Goal: Download file/media

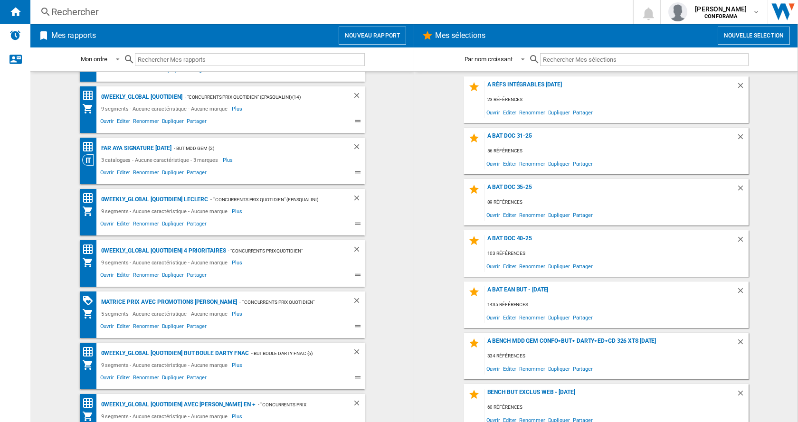
scroll to position [42, 0]
click at [104, 225] on span "Ouvrir" at bounding box center [107, 224] width 17 height 11
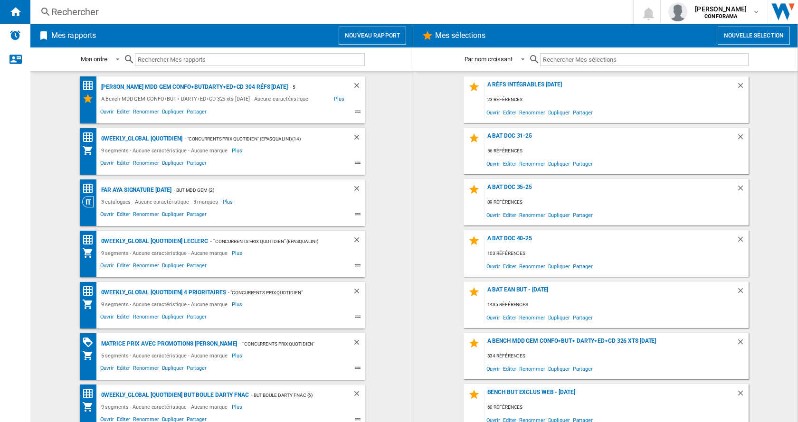
click at [102, 264] on span "Ouvrir" at bounding box center [107, 266] width 17 height 11
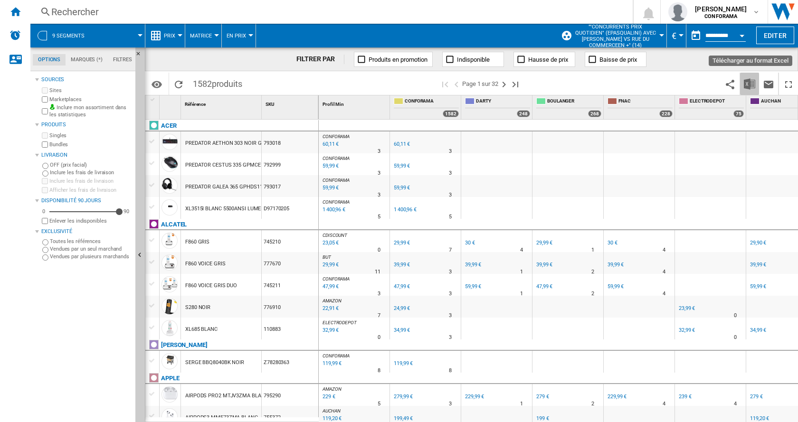
click at [752, 85] on img "Télécharger au format Excel" at bounding box center [749, 83] width 11 height 11
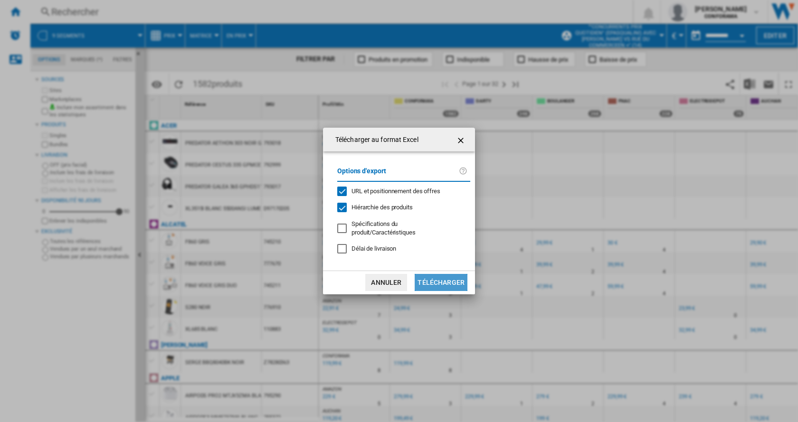
click at [443, 276] on button "Télécharger" at bounding box center [441, 282] width 53 height 17
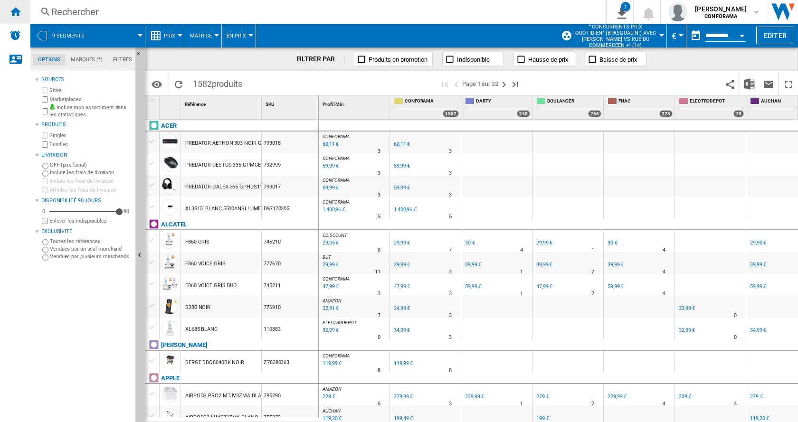
click at [17, 15] on ng-md-icon "Accueil" at bounding box center [14, 11] width 11 height 11
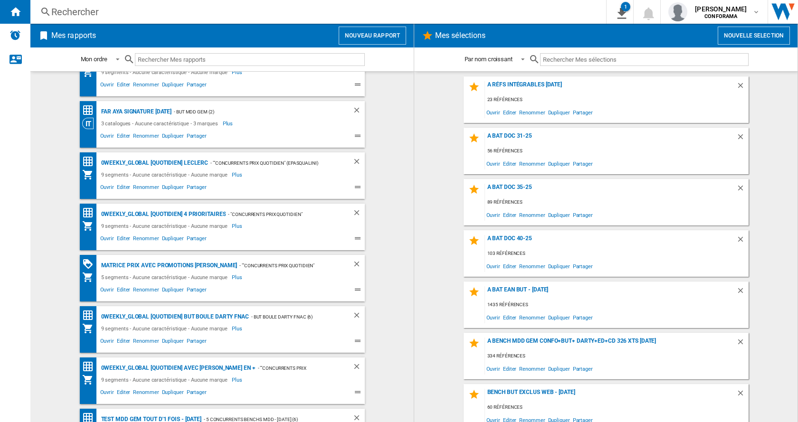
scroll to position [81, 0]
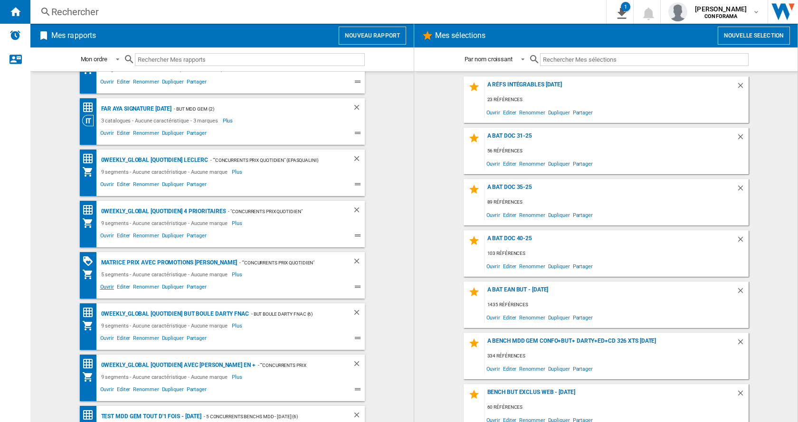
click at [104, 286] on span "Ouvrir" at bounding box center [107, 288] width 17 height 11
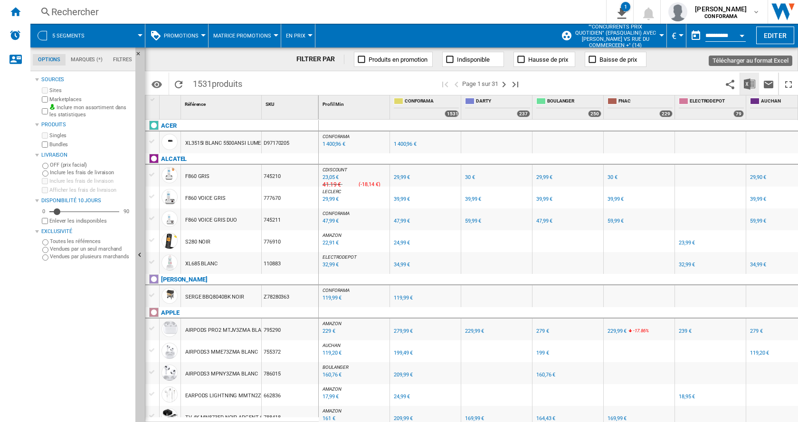
click at [747, 84] on img "Télécharger au format Excel" at bounding box center [749, 83] width 11 height 11
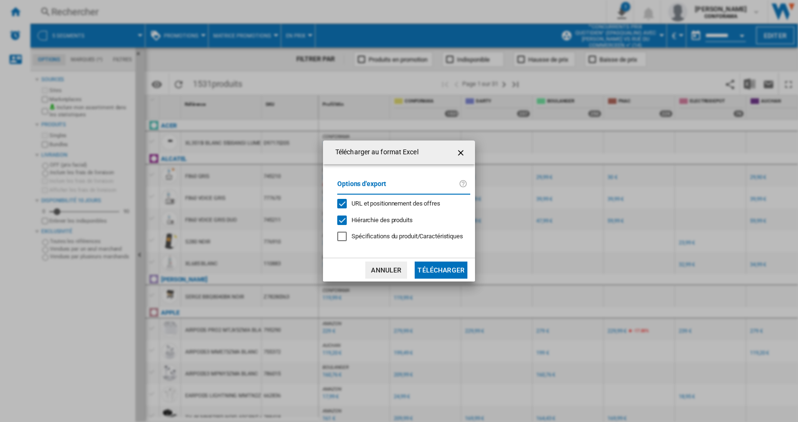
click at [438, 267] on button "Télécharger" at bounding box center [441, 270] width 53 height 17
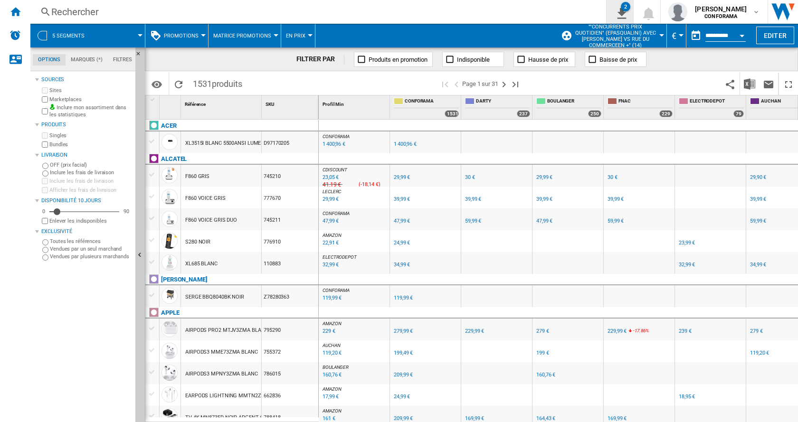
click at [625, 9] on div "2" at bounding box center [625, 6] width 9 height 9
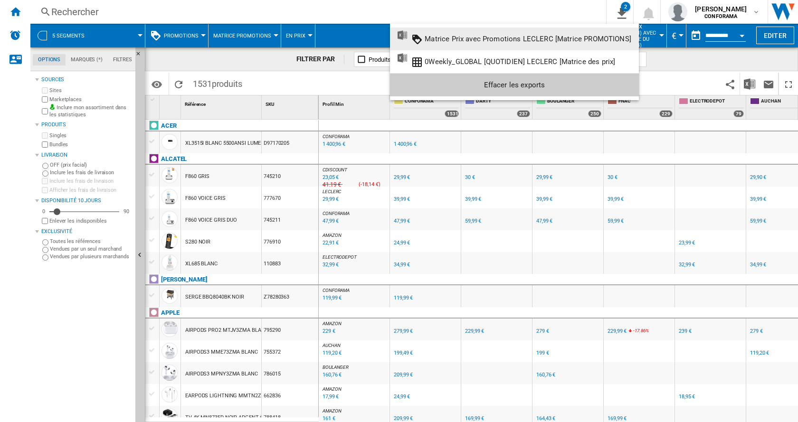
click at [500, 39] on div "Matrice Prix avec Promotions LECLERC [Matrice PROMOTIONS]" at bounding box center [528, 39] width 207 height 9
